Goal: Task Accomplishment & Management: Use online tool/utility

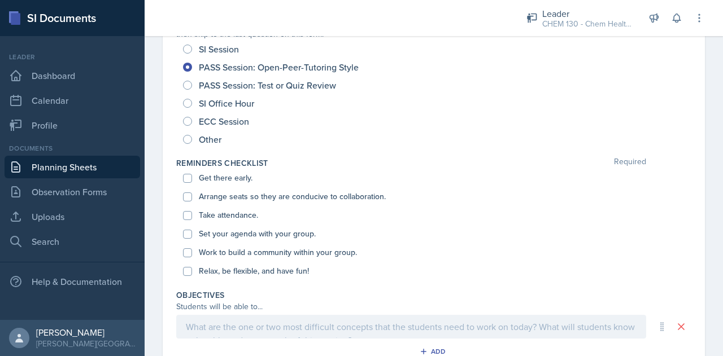
scroll to position [149, 0]
click at [211, 177] on label "Get there early." at bounding box center [226, 178] width 54 height 12
click at [192, 177] on input "Get there early." at bounding box center [187, 177] width 9 height 9
checkbox input "true"
click at [219, 196] on label "Arrange seats so they are conducive to collaboration." at bounding box center [292, 196] width 187 height 12
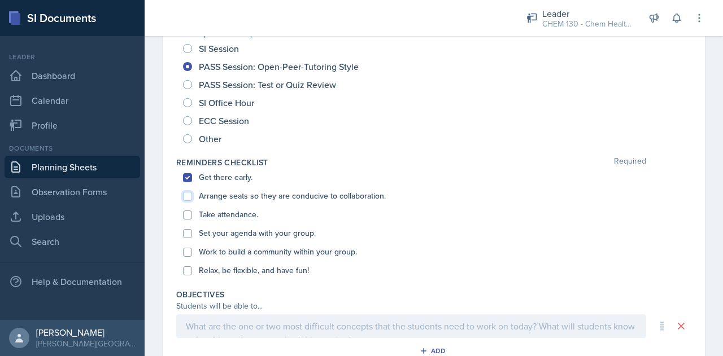
click at [192, 196] on input "Arrange seats so they are conducive to collaboration." at bounding box center [187, 196] width 9 height 9
checkbox input "true"
click at [217, 220] on label "Take attendance." at bounding box center [228, 215] width 59 height 12
click at [192, 220] on input "Take attendance." at bounding box center [187, 215] width 9 height 9
checkbox input "true"
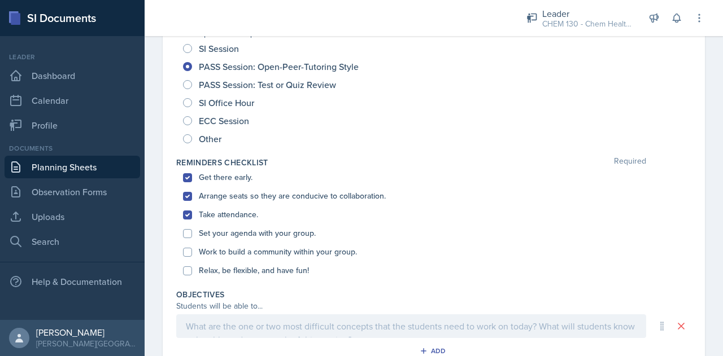
click at [225, 238] on label "Set your agenda with your group." at bounding box center [257, 234] width 117 height 12
click at [192, 238] on input "Set your agenda with your group." at bounding box center [187, 233] width 9 height 9
click at [225, 238] on label "Set your agenda with your group." at bounding box center [257, 234] width 117 height 12
click at [192, 238] on input "Set your agenda with your group." at bounding box center [187, 233] width 9 height 9
click at [225, 238] on label "Set your agenda with your group." at bounding box center [257, 234] width 117 height 12
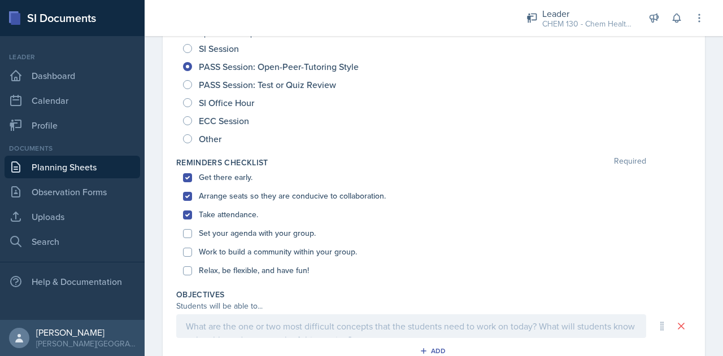
click at [192, 238] on input "Set your agenda with your group." at bounding box center [187, 233] width 9 height 9
checkbox input "true"
click at [226, 267] on label "Relax, be flexible, and have fun!" at bounding box center [254, 271] width 110 height 12
click at [192, 267] on input "Relax, be flexible, and have fun!" at bounding box center [187, 271] width 9 height 9
checkbox input "true"
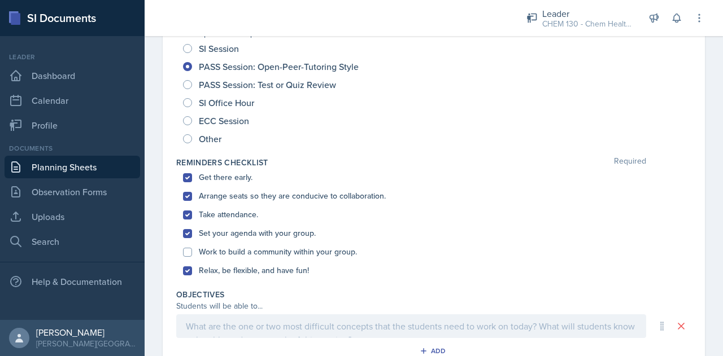
click at [242, 257] on label "Work to build a community within your group." at bounding box center [278, 252] width 158 height 12
click at [192, 257] on input "Work to build a community within your group." at bounding box center [187, 252] width 9 height 9
click at [242, 257] on label "Work to build a community within your group." at bounding box center [278, 252] width 158 height 12
click at [192, 257] on input "Work to build a community within your group." at bounding box center [187, 252] width 9 height 9
checkbox input "false"
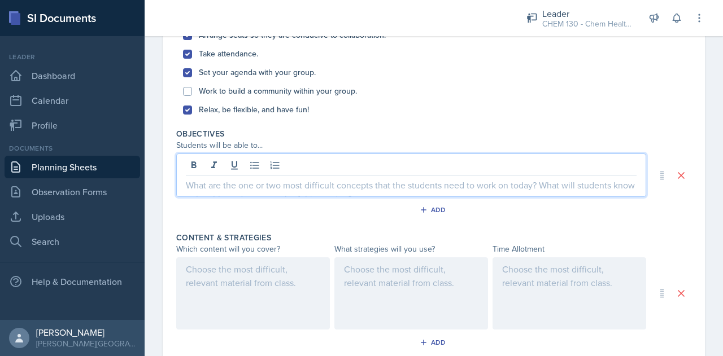
scroll to position [330, 0]
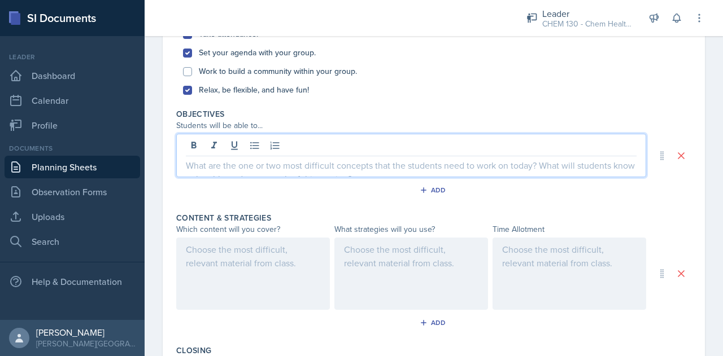
click at [218, 164] on p at bounding box center [411, 166] width 451 height 14
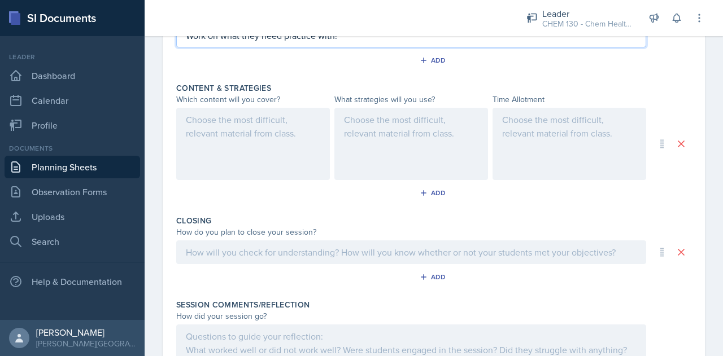
scroll to position [460, 0]
click at [505, 135] on div at bounding box center [570, 144] width 154 height 72
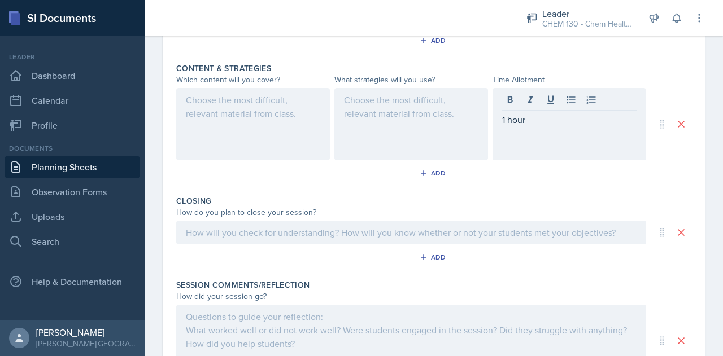
click at [394, 112] on div at bounding box center [411, 124] width 154 height 72
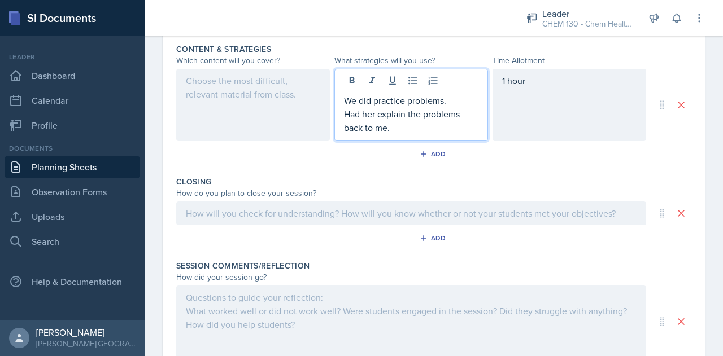
click at [259, 103] on div at bounding box center [253, 105] width 154 height 72
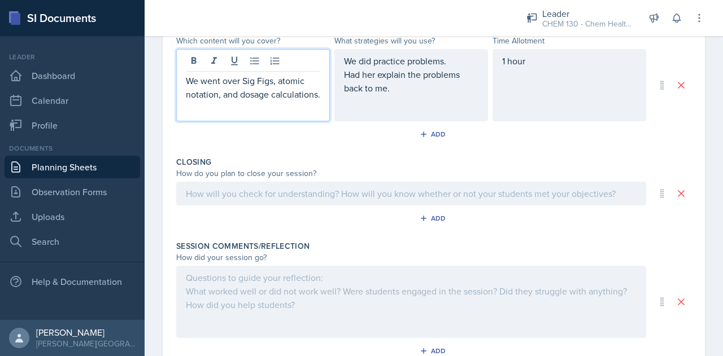
click at [259, 194] on div at bounding box center [411, 194] width 470 height 24
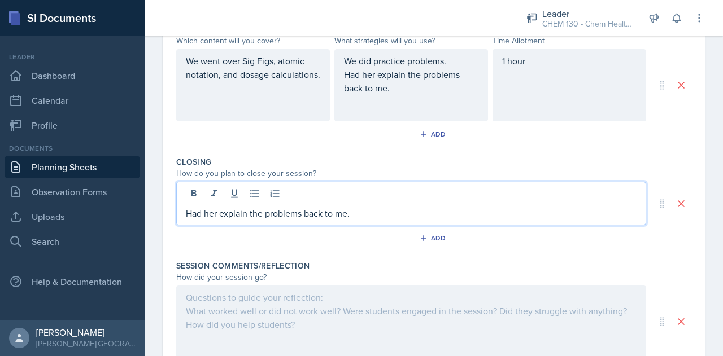
click at [250, 299] on div at bounding box center [411, 322] width 470 height 72
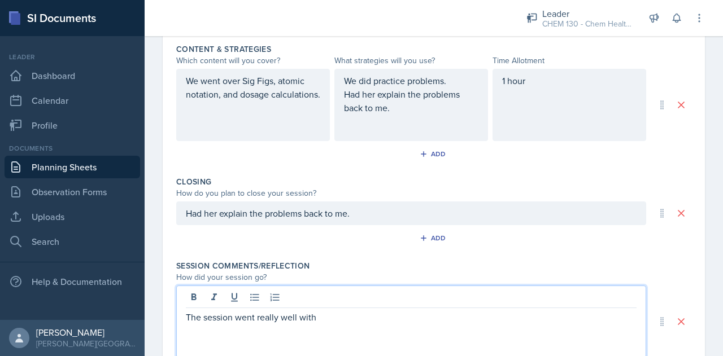
scroll to position [545, 0]
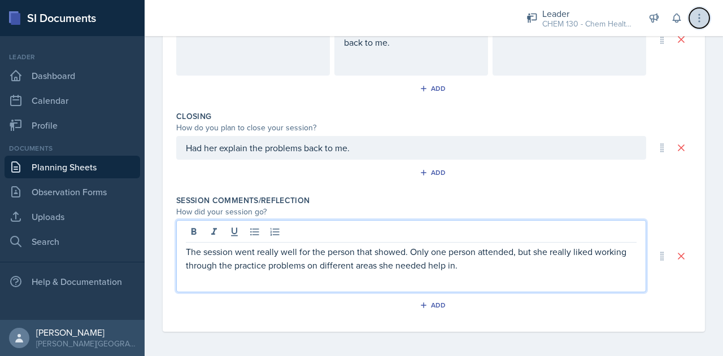
click at [702, 19] on icon at bounding box center [699, 17] width 11 height 11
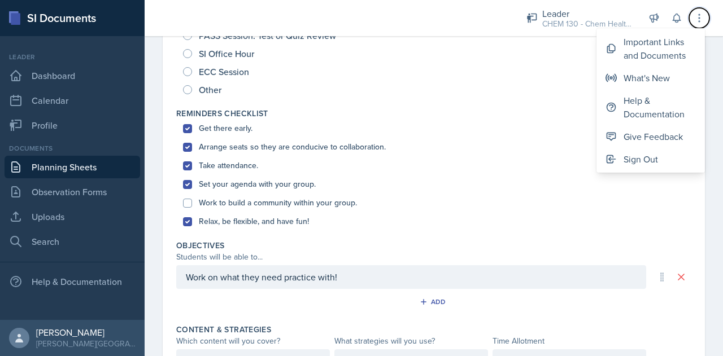
scroll to position [0, 0]
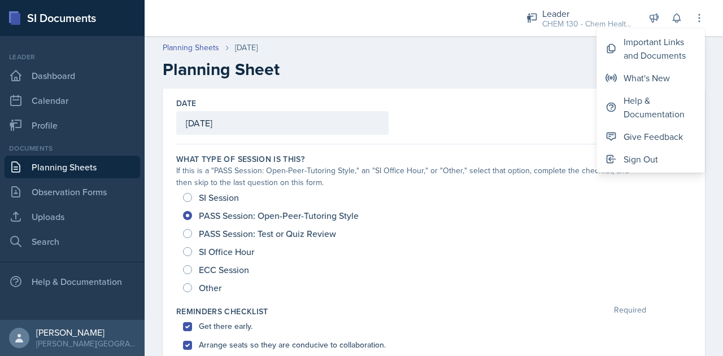
click at [501, 141] on div "Date [DATE] [DATE] 31 1 2 3 4 5 6 7 8 9 10 11 12 13 14 15 16 17 18 19 20 21 22 …" at bounding box center [433, 117] width 515 height 56
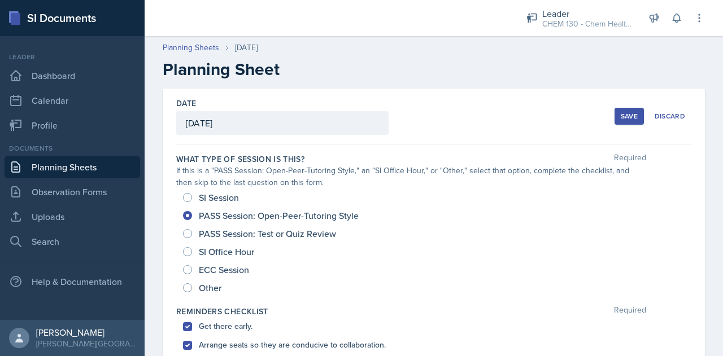
click at [615, 121] on button "Save" at bounding box center [629, 116] width 29 height 17
